Goal: Task Accomplishment & Management: Manage account settings

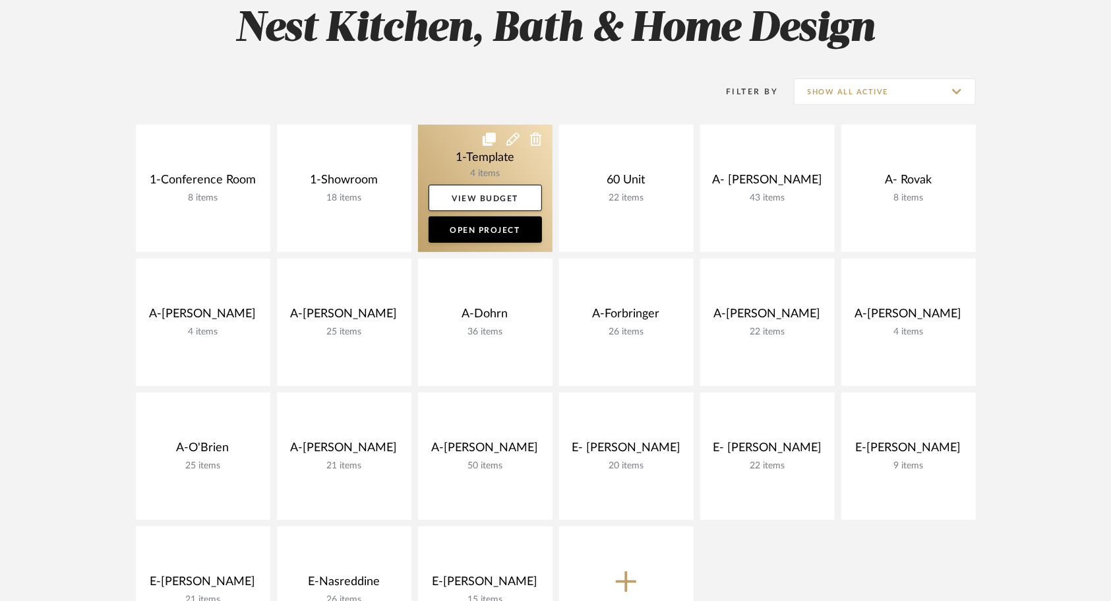
scroll to position [212, 0]
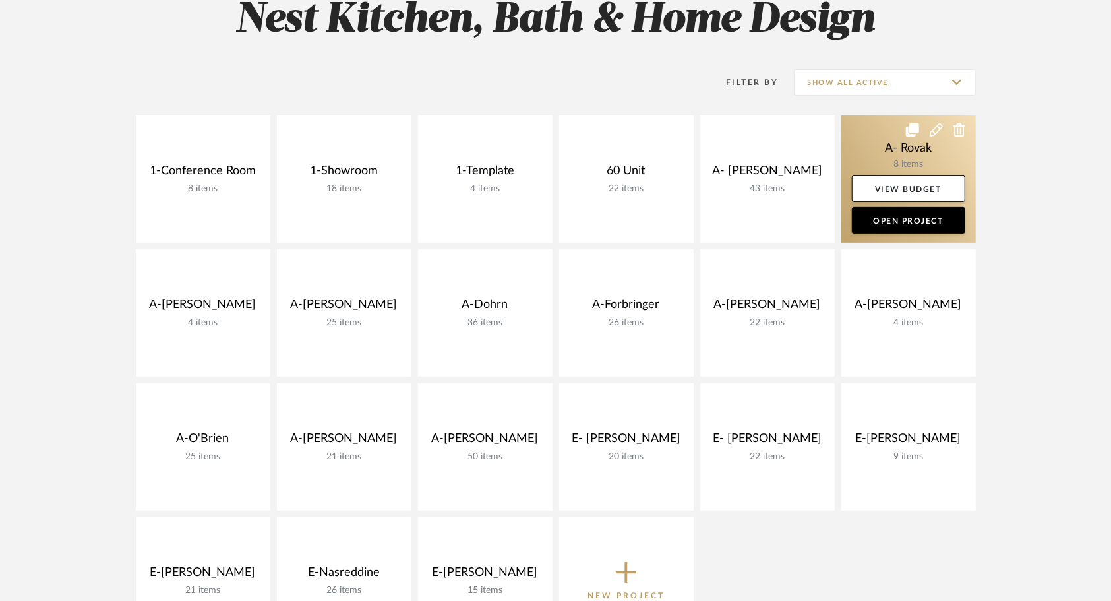
click at [866, 142] on link at bounding box center [908, 178] width 134 height 127
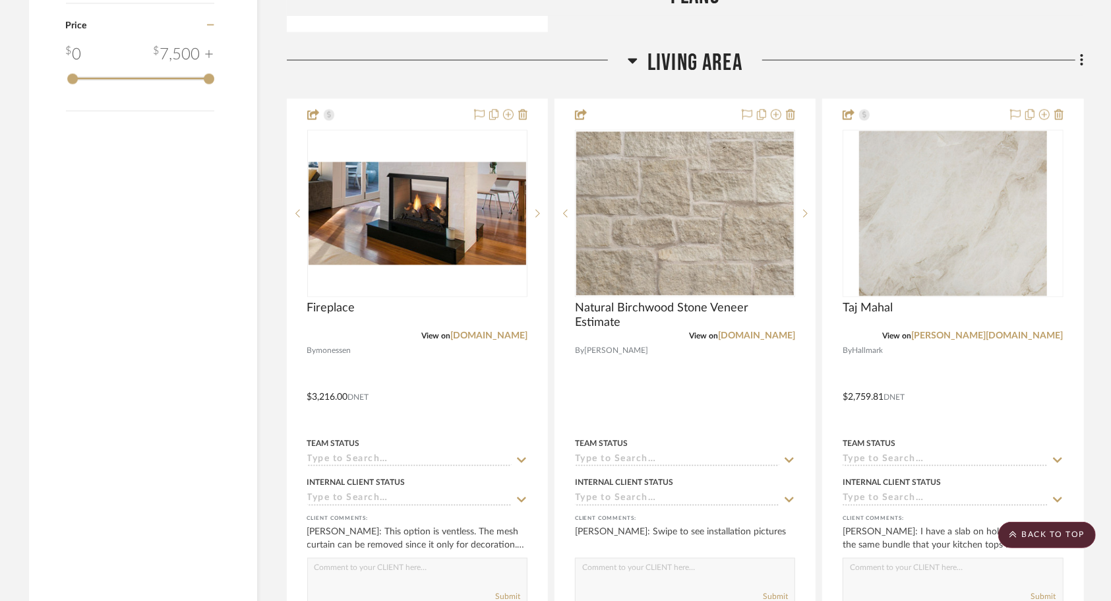
scroll to position [1491, 0]
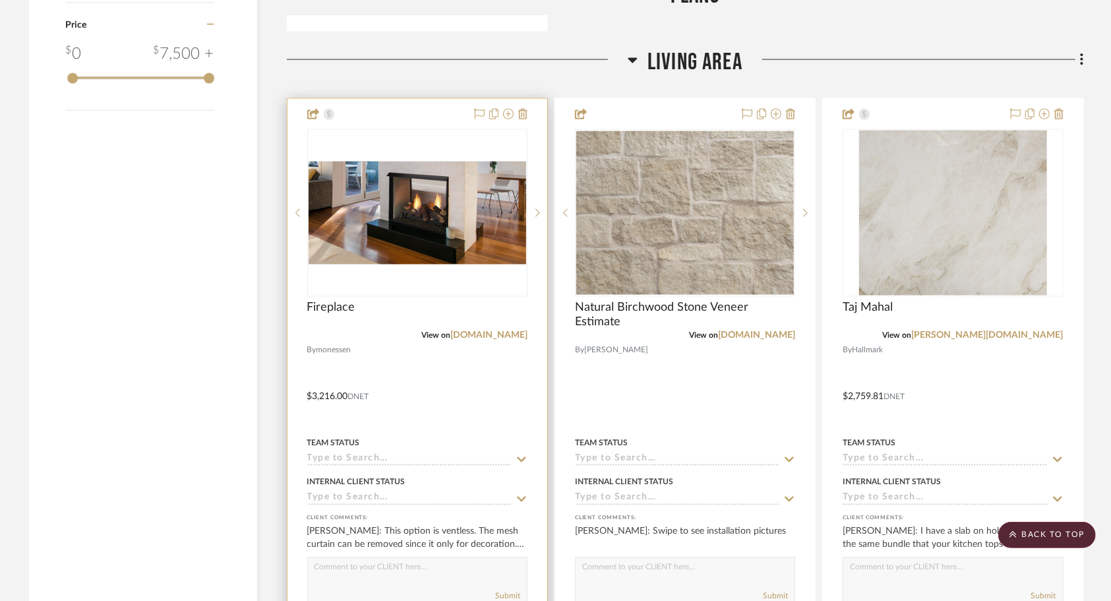
click at [475, 404] on div at bounding box center [417, 387] width 260 height 577
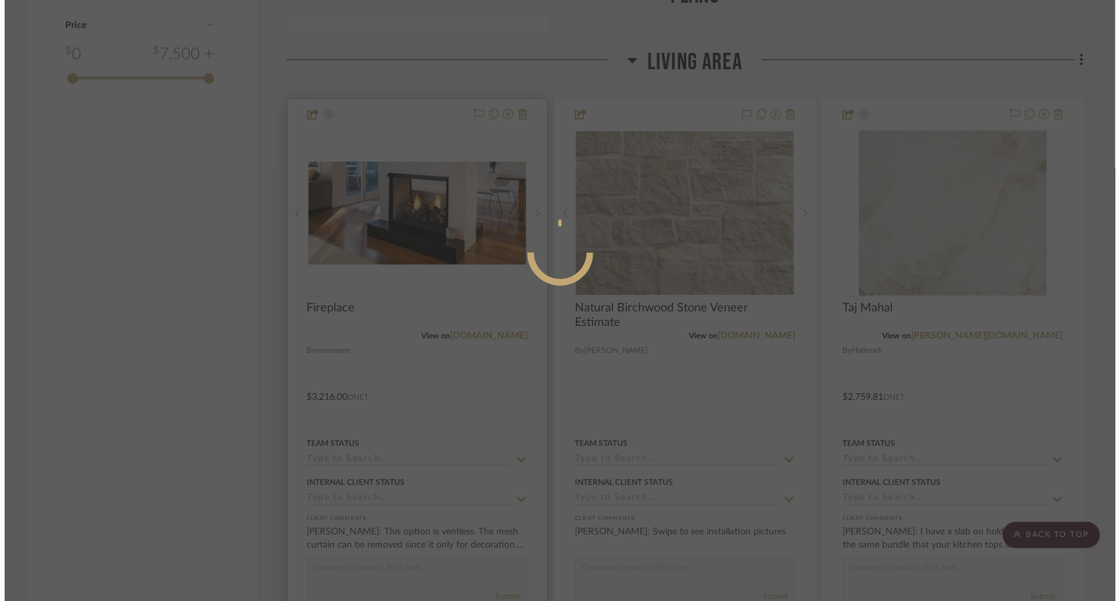
scroll to position [0, 0]
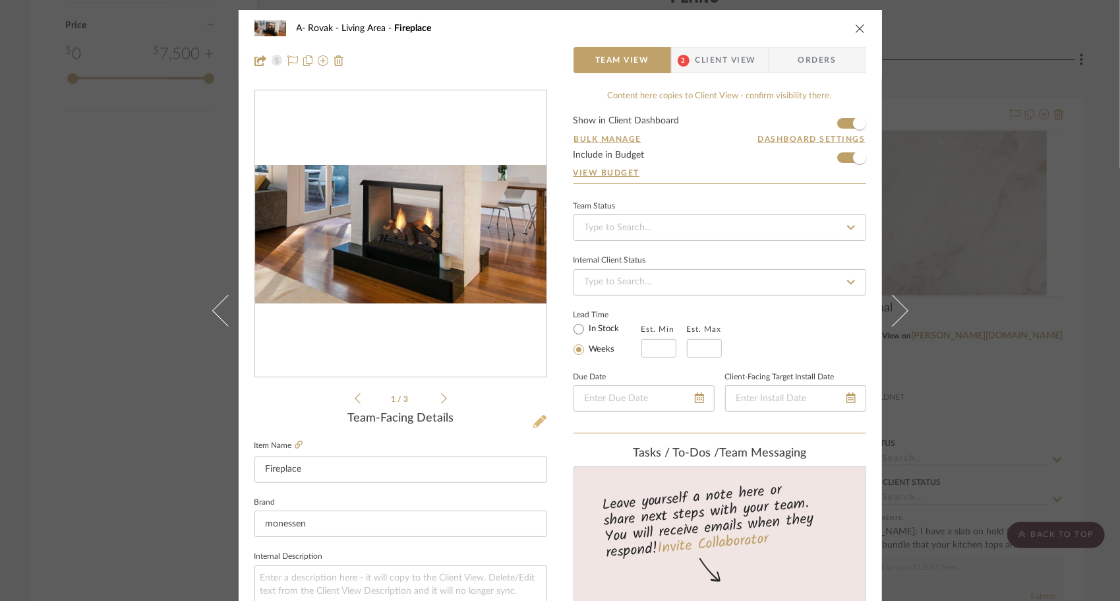
click at [539, 420] on icon at bounding box center [539, 421] width 13 height 13
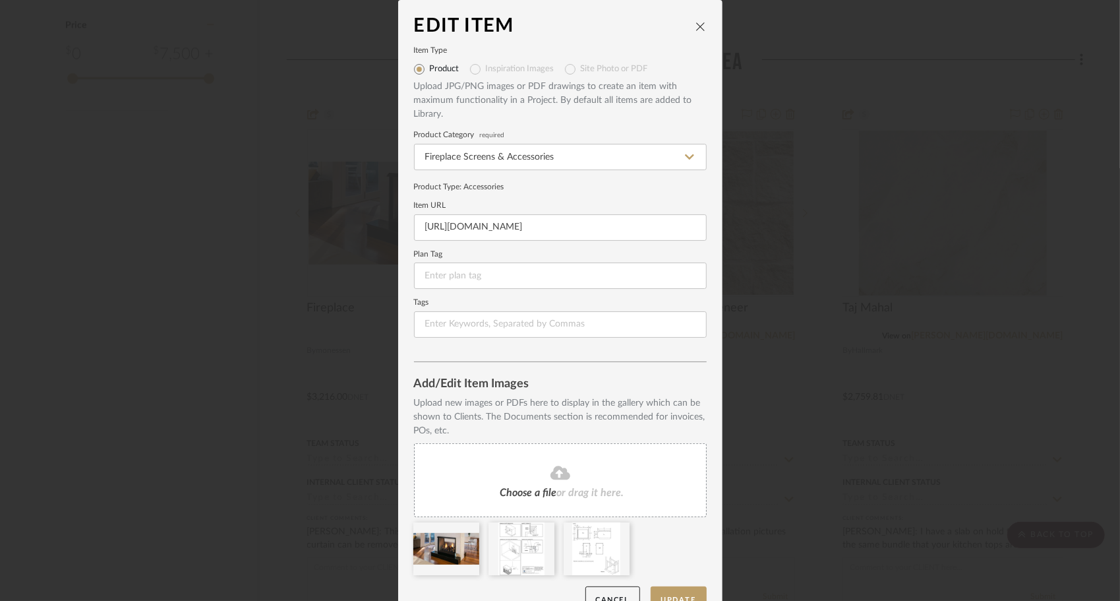
scroll to position [26, 0]
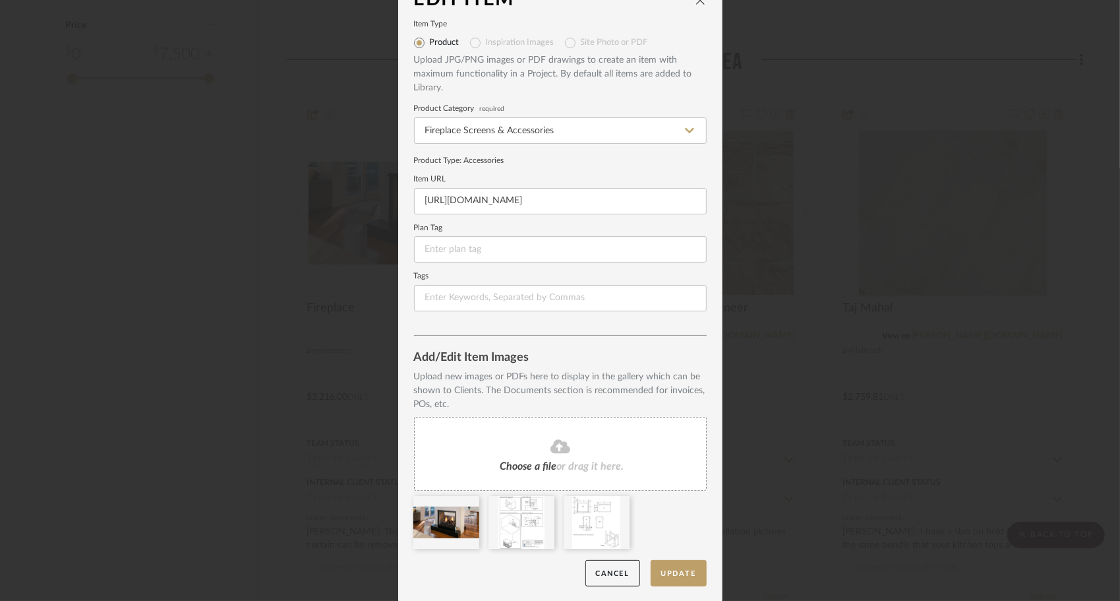
click at [567, 463] on span "or drag it here." at bounding box center [590, 466] width 67 height 11
click at [558, 463] on span "or drag it here." at bounding box center [590, 466] width 67 height 11
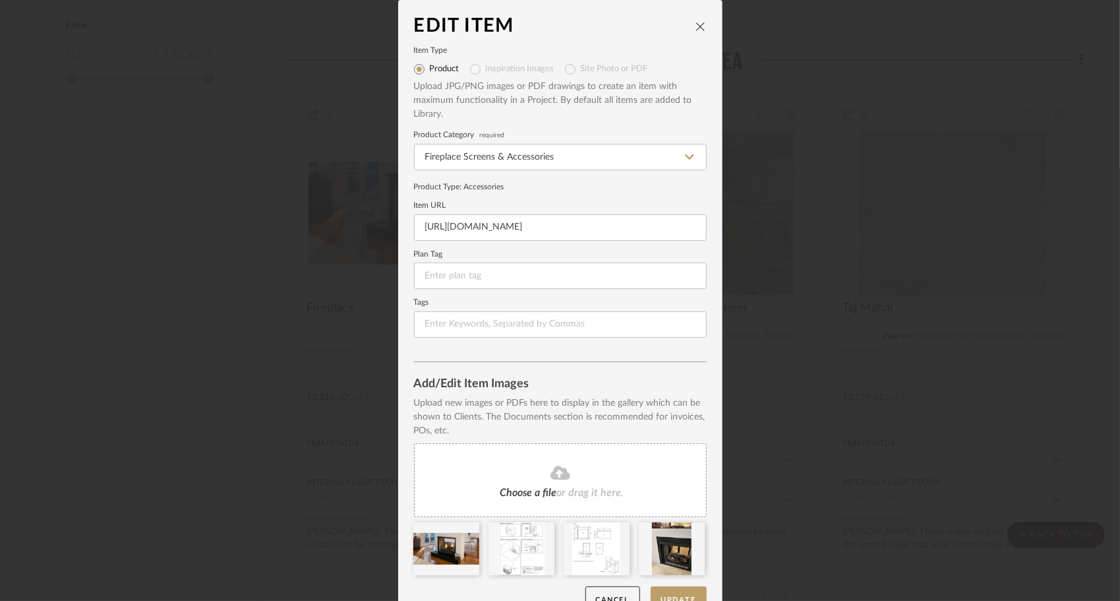
scroll to position [0, 0]
click at [697, 24] on icon "close" at bounding box center [701, 26] width 11 height 11
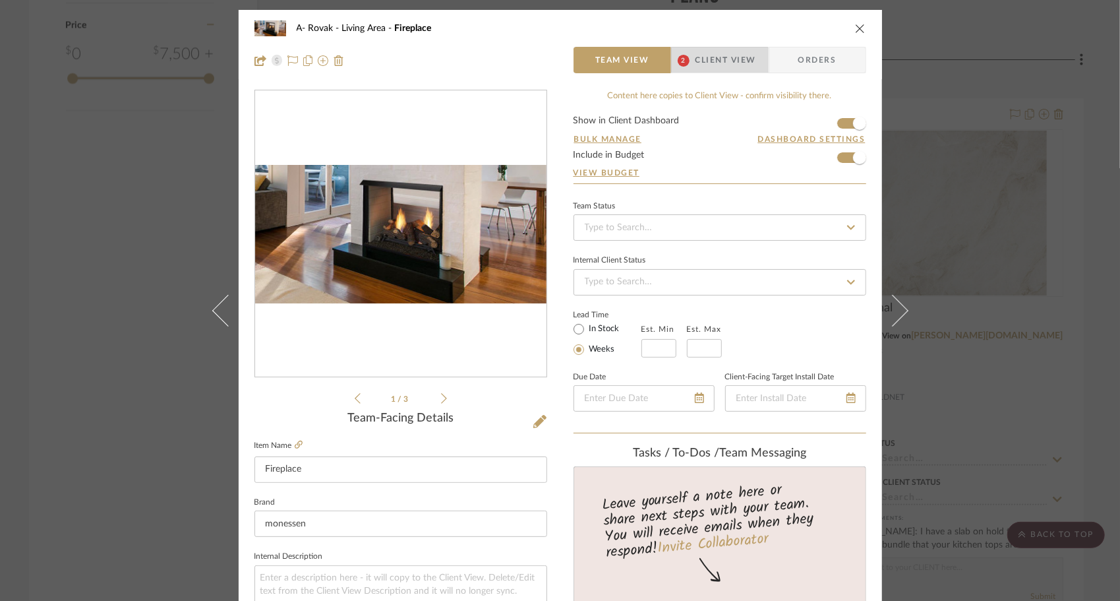
click at [701, 65] on span "Client View" at bounding box center [726, 60] width 61 height 26
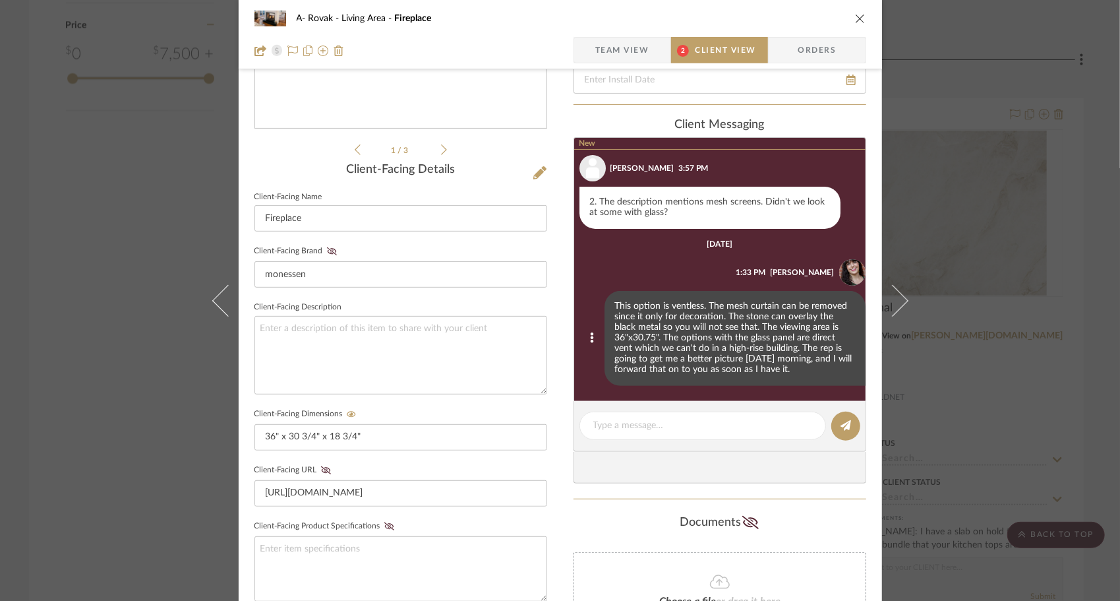
scroll to position [251, 0]
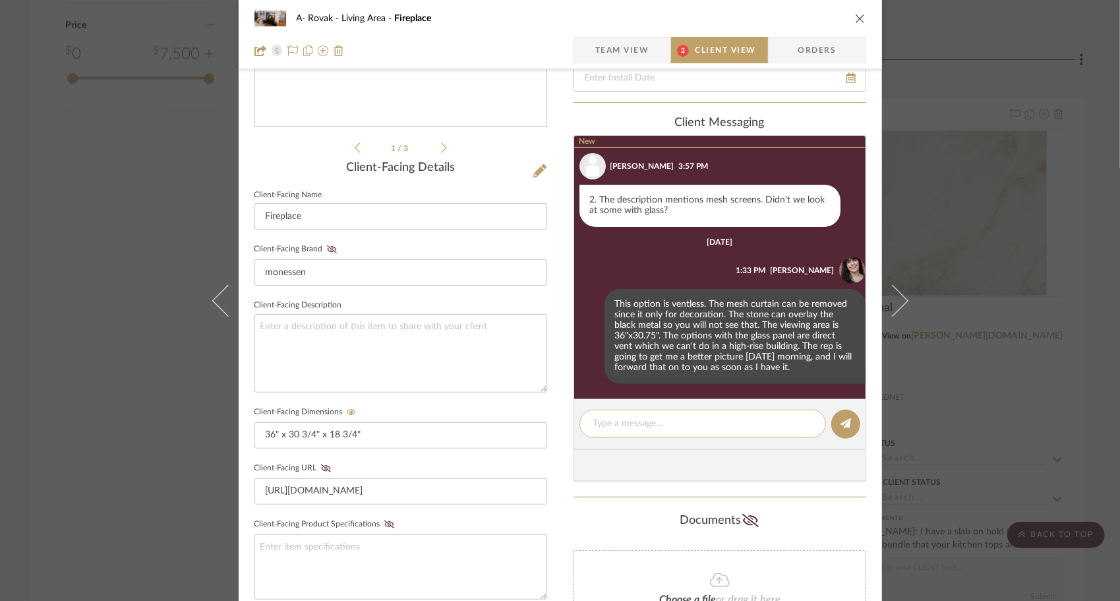
click at [698, 427] on textarea at bounding box center [702, 424] width 219 height 14
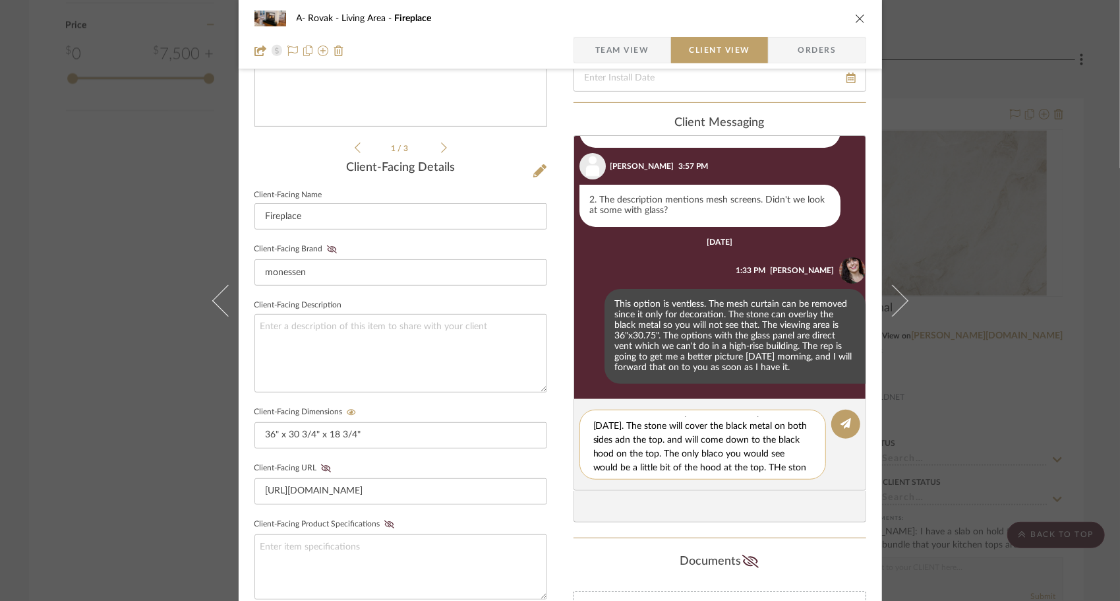
scroll to position [25, 0]
click at [734, 468] on textarea "I added the additional photo that the Rep sent me [DATE]. The stone will cover …" at bounding box center [707, 444] width 229 height 55
click at [624, 446] on textarea "I added the additional photo that the Rep sent me [DATE]. The stone will cover …" at bounding box center [707, 444] width 229 height 55
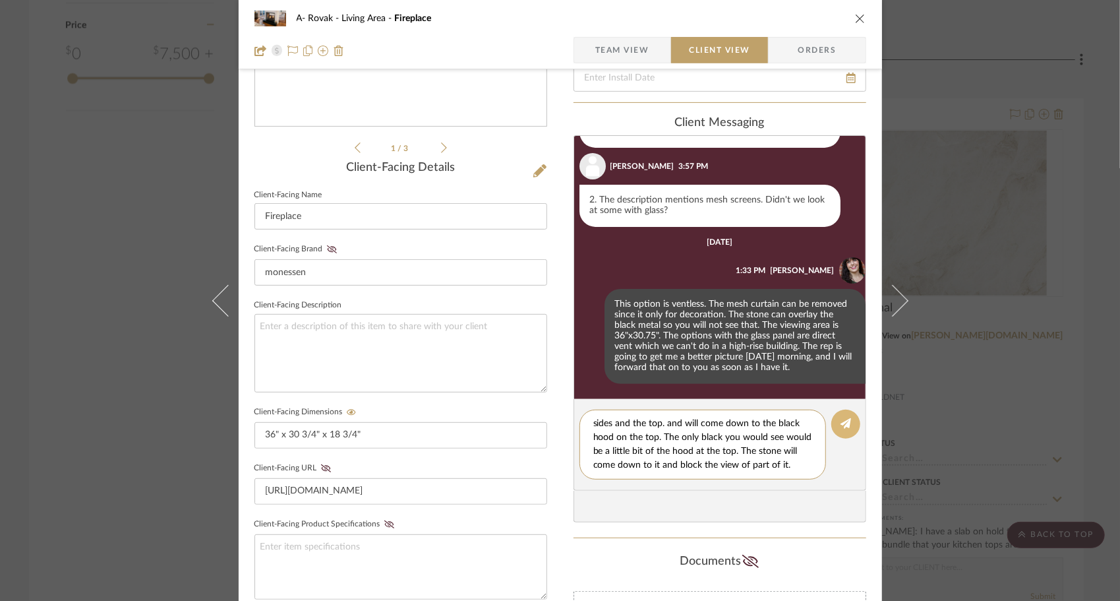
type textarea "I added the additional photo that the Rep sent me [DATE]. The stone will cover …"
click at [841, 422] on icon at bounding box center [846, 423] width 11 height 11
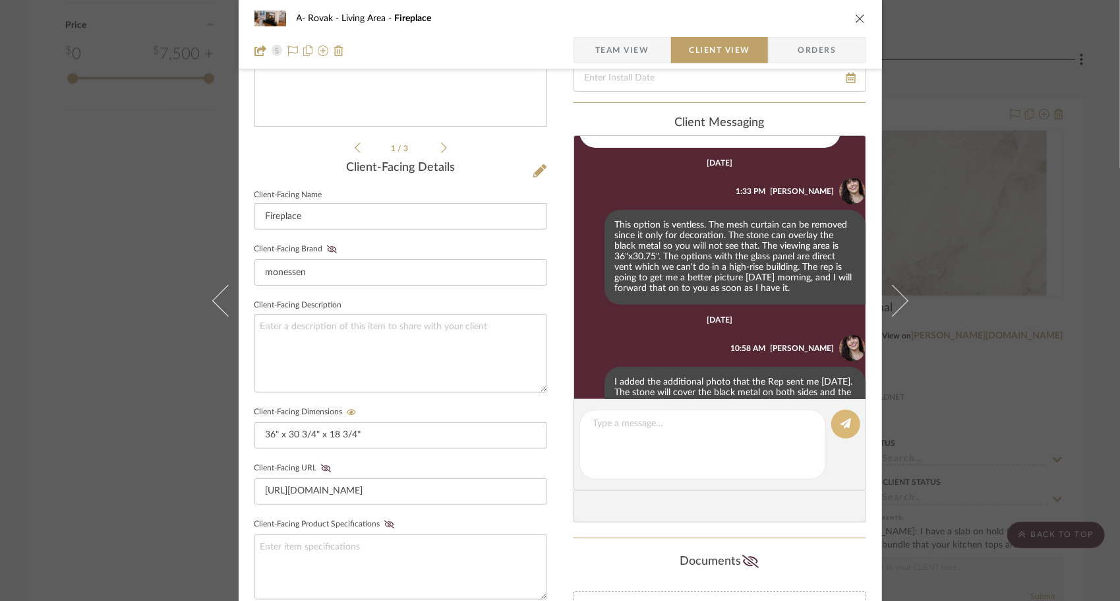
scroll to position [386, 0]
